Goal: Information Seeking & Learning: Learn about a topic

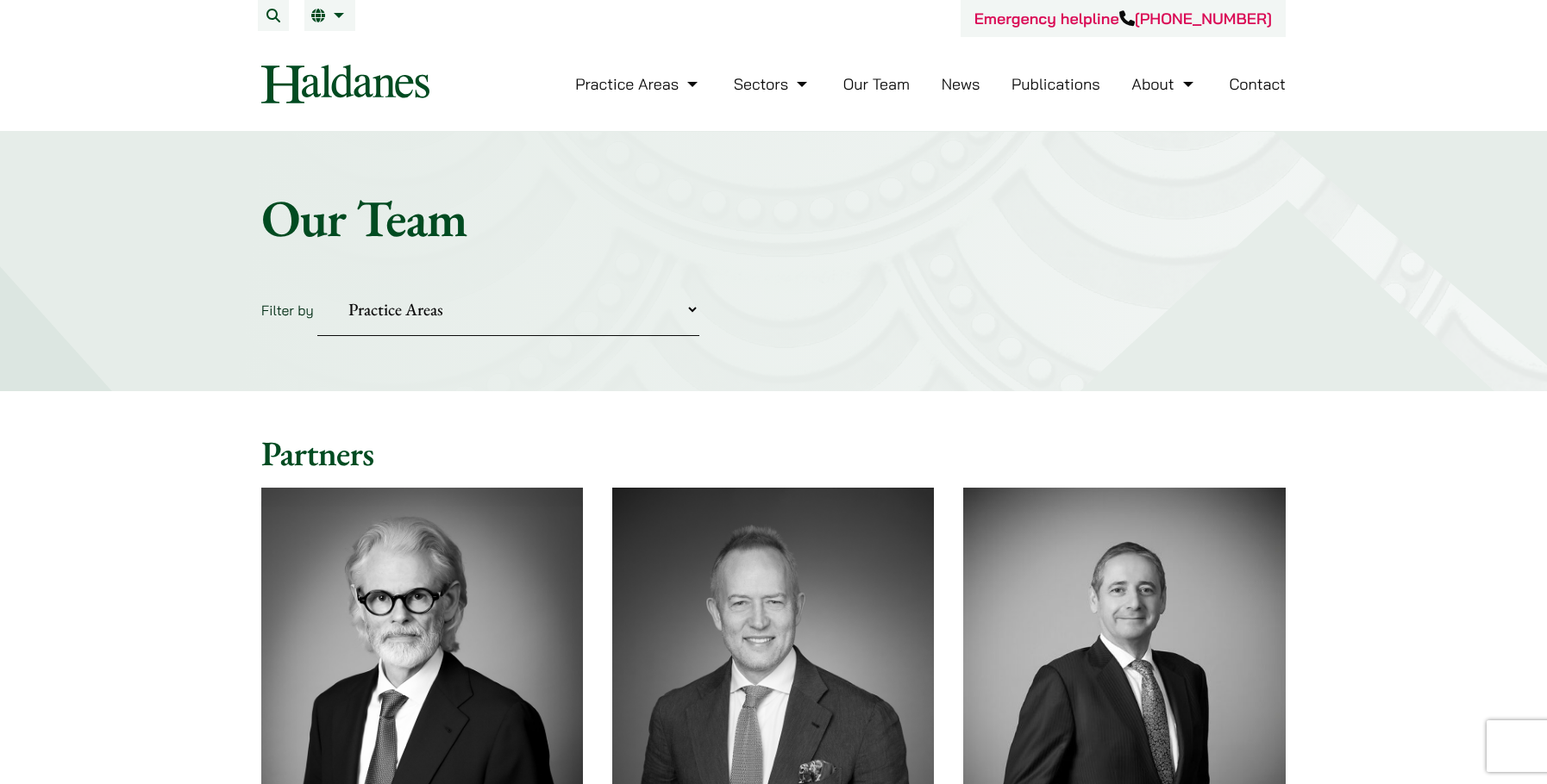
click at [965, 90] on link "News" at bounding box center [960, 84] width 39 height 20
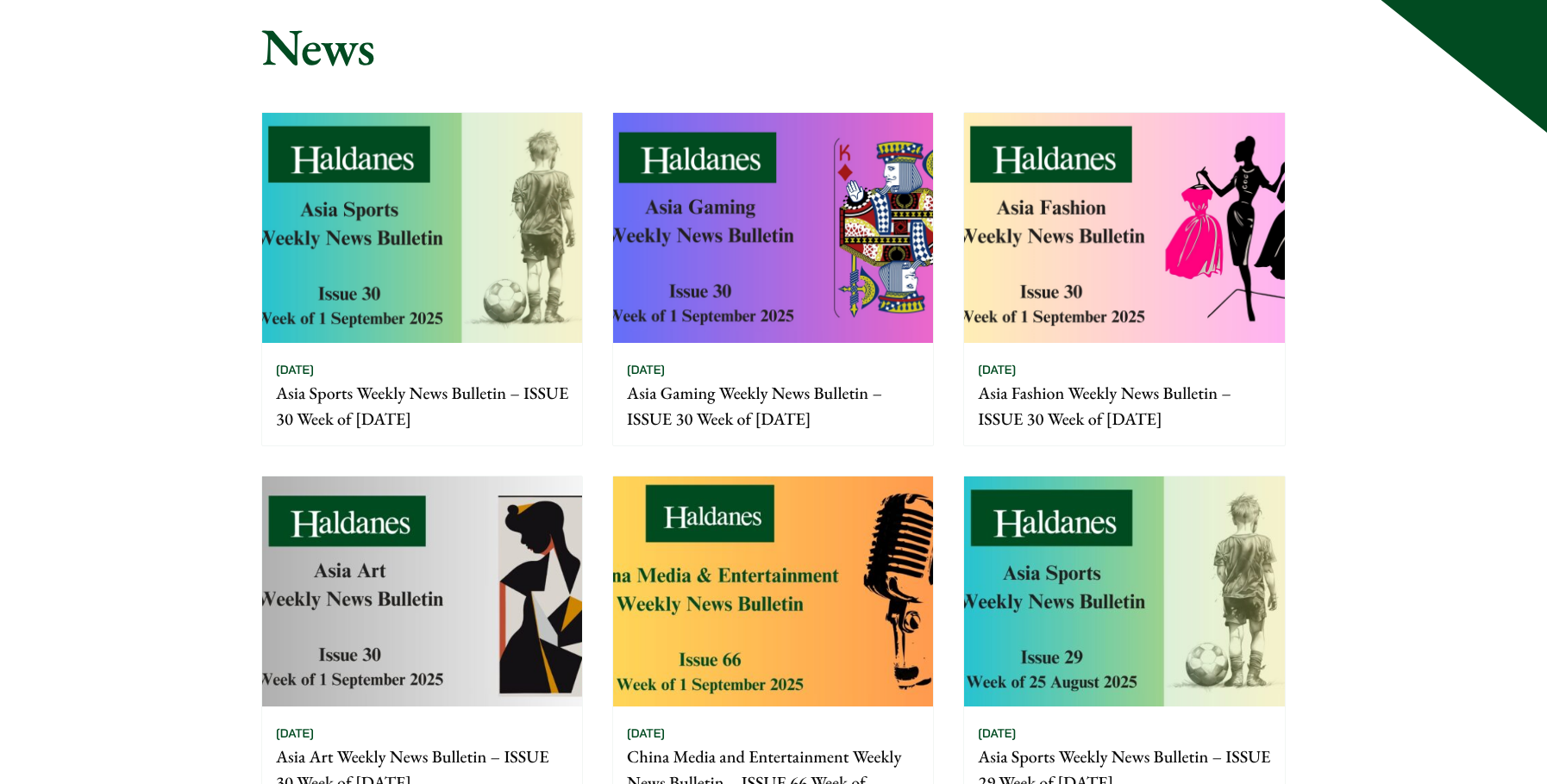
scroll to position [172, 0]
click at [1164, 283] on img at bounding box center [1123, 227] width 320 height 230
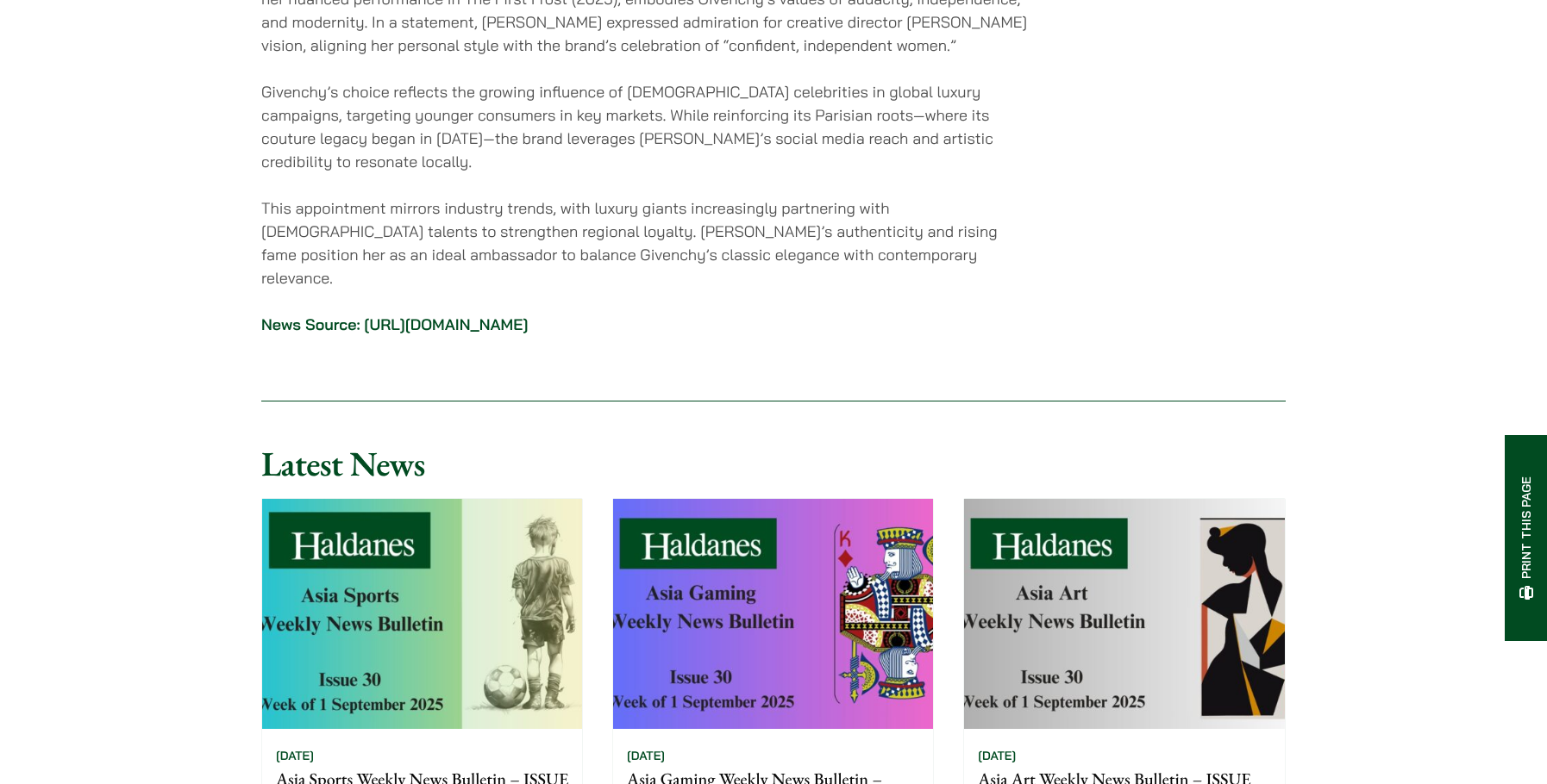
scroll to position [6808, 0]
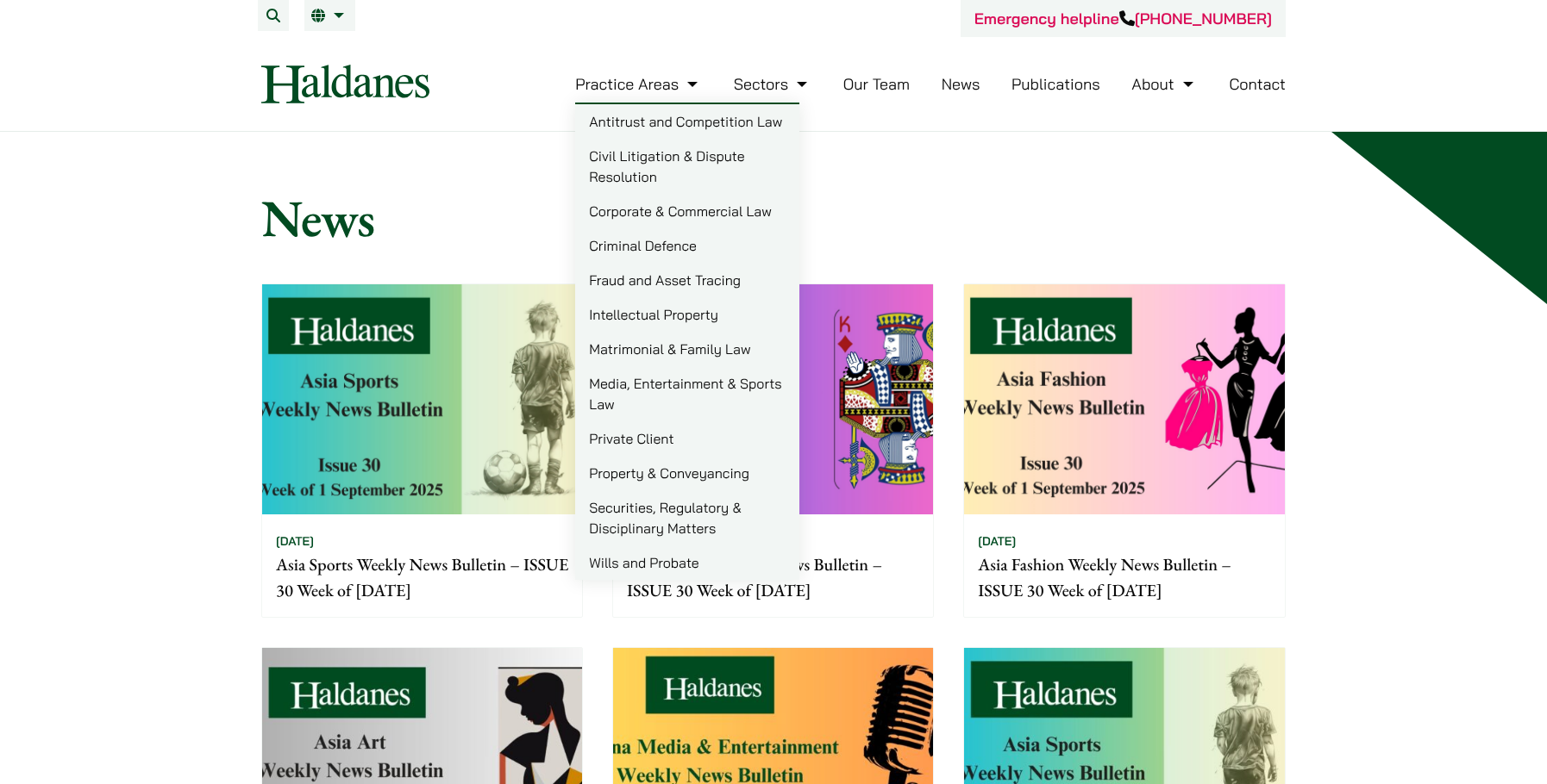
click at [399, 68] on img at bounding box center [345, 84] width 169 height 39
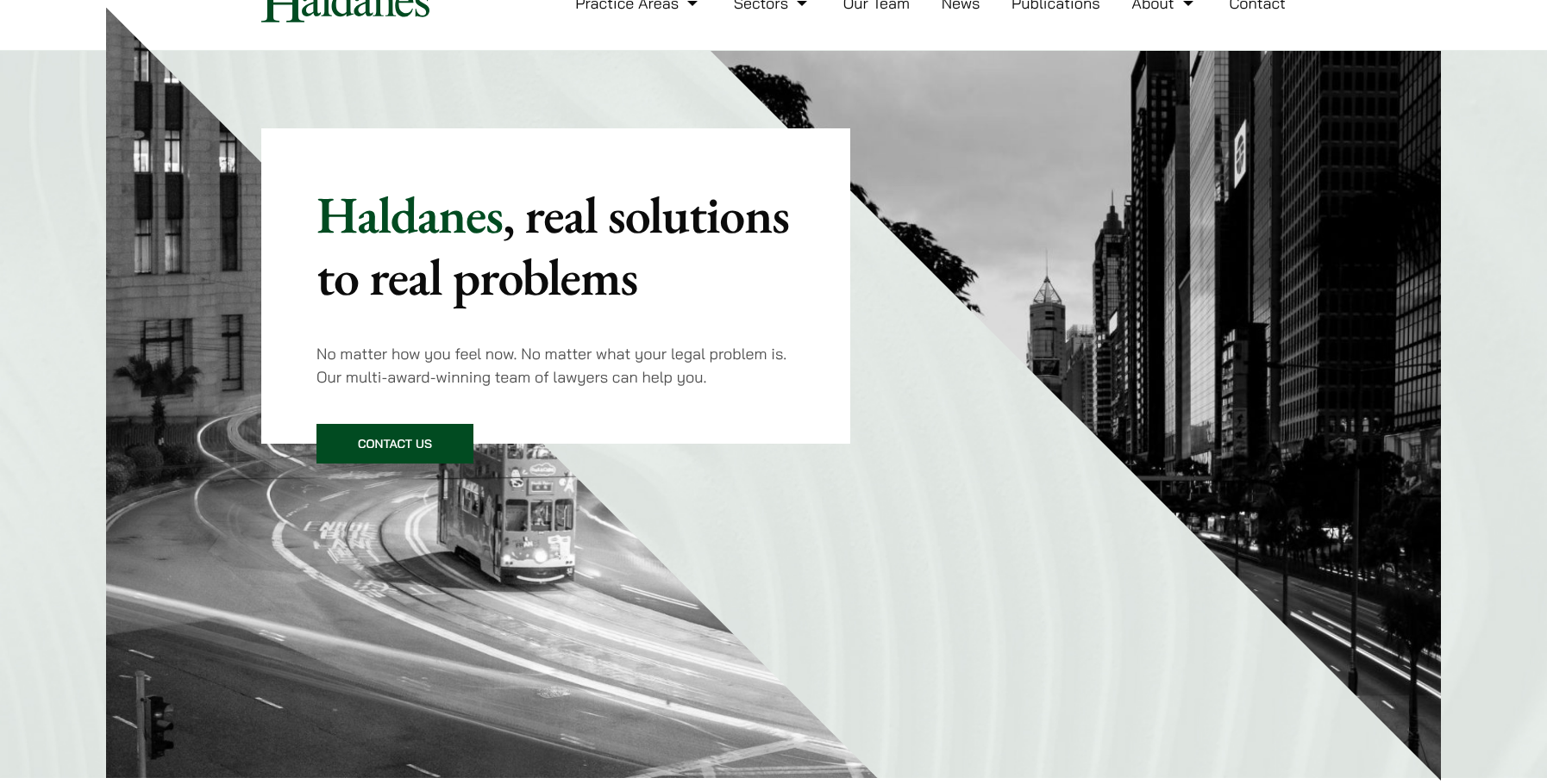
scroll to position [517, 0]
